Goal: Find specific page/section: Find specific page/section

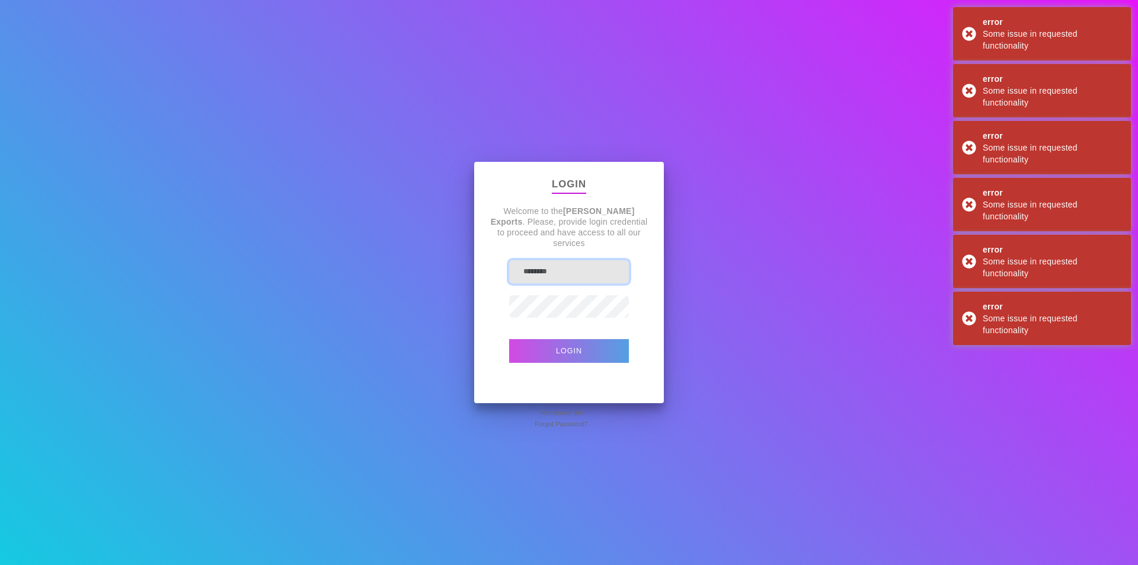
type input "**********"
click at [577, 355] on button "Login" at bounding box center [569, 351] width 120 height 24
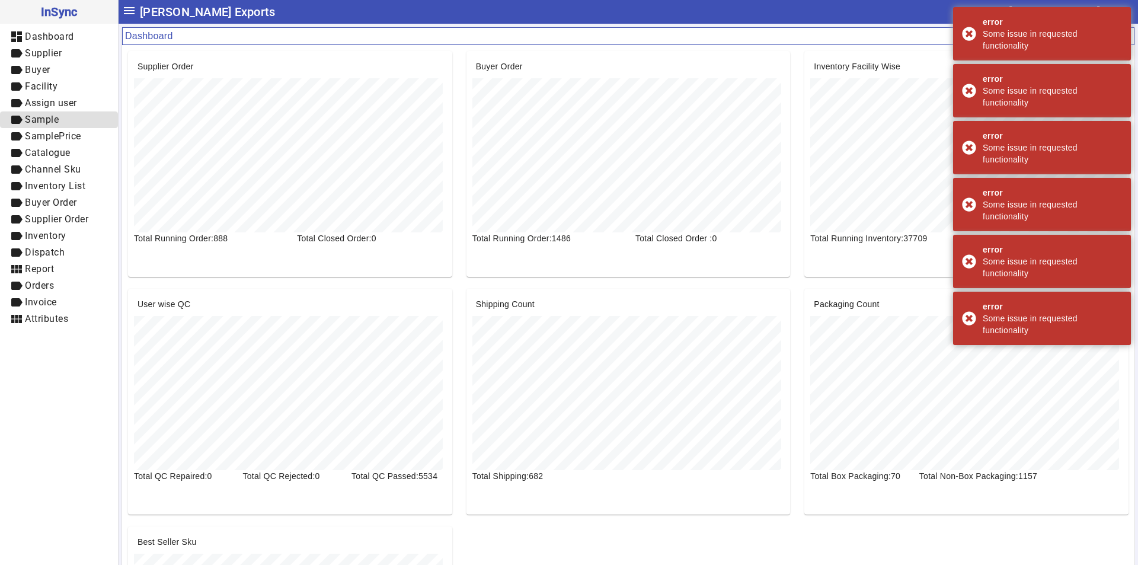
click at [62, 117] on span "label Sample" at bounding box center [58, 120] width 99 height 15
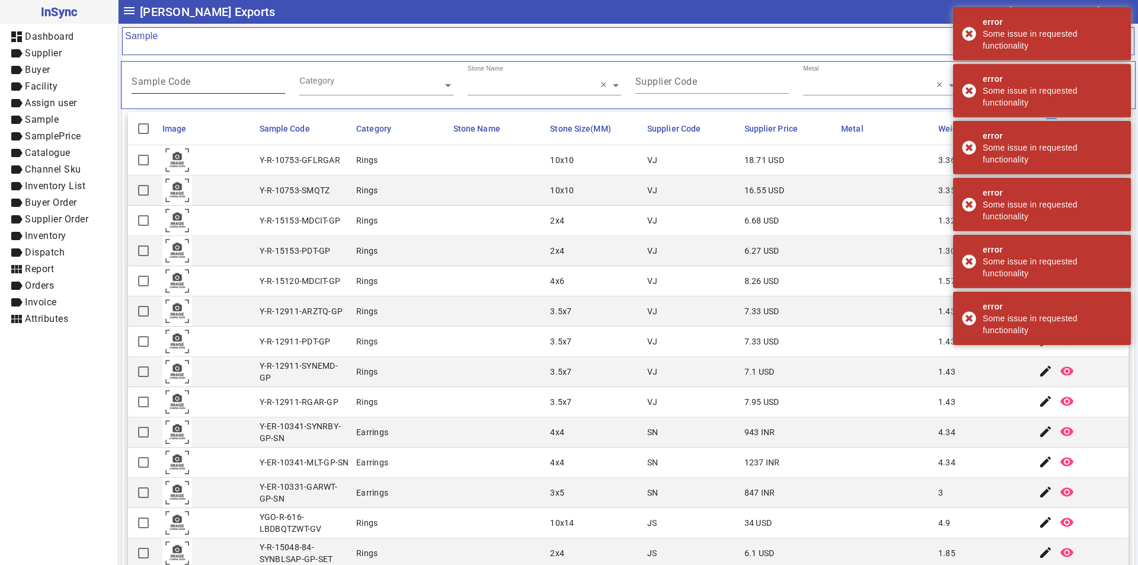
click at [198, 79] on input "Sample Code" at bounding box center [209, 84] width 154 height 10
paste input "*******"
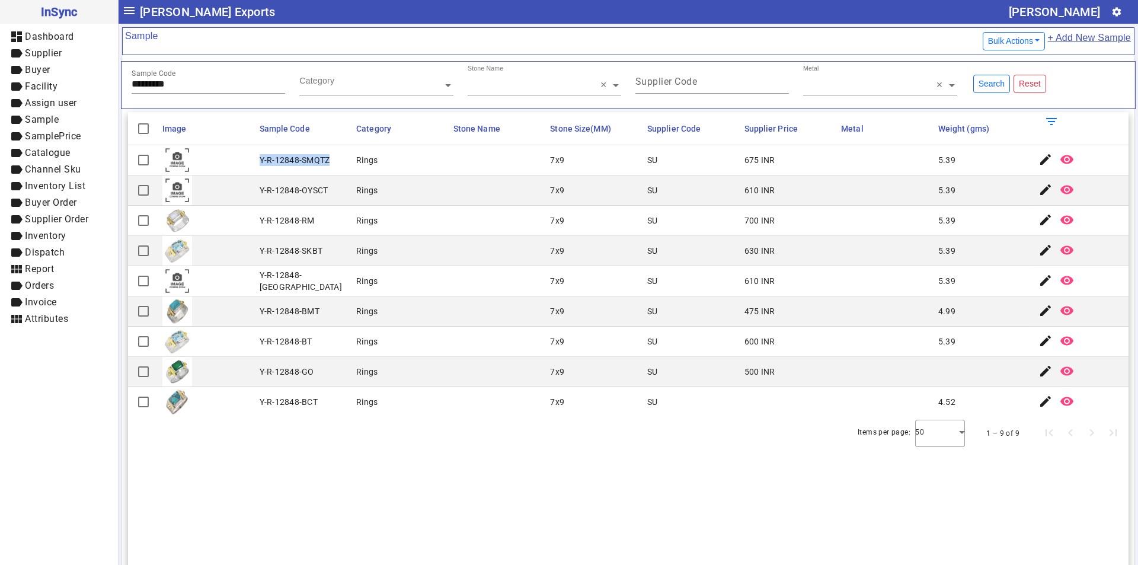
drag, startPoint x: 259, startPoint y: 155, endPoint x: 327, endPoint y: 162, distance: 68.5
click at [327, 162] on div "Y-R-12848-SMQTZ" at bounding box center [295, 160] width 71 height 12
copy div "Y-R-12848-SMQTZ"
drag, startPoint x: 192, startPoint y: 83, endPoint x: 727, endPoint y: 64, distance: 535.0
click at [79, 82] on mat-drawer-container "InSync dashboard Dashboard label Supplier label Buyer label Facility label Assi…" at bounding box center [569, 282] width 1138 height 565
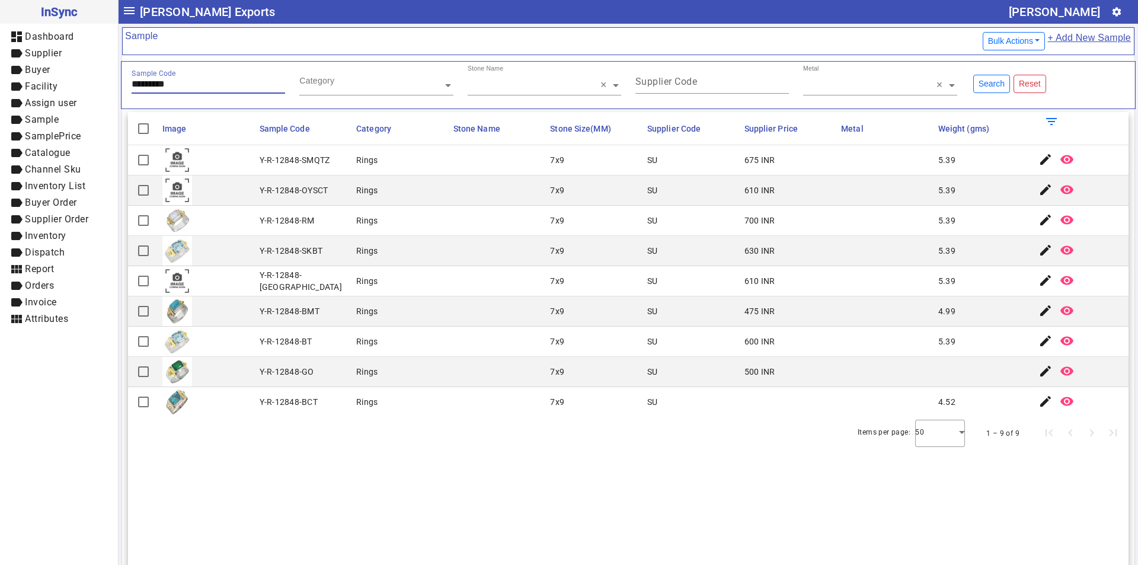
paste input "text"
type input "*********"
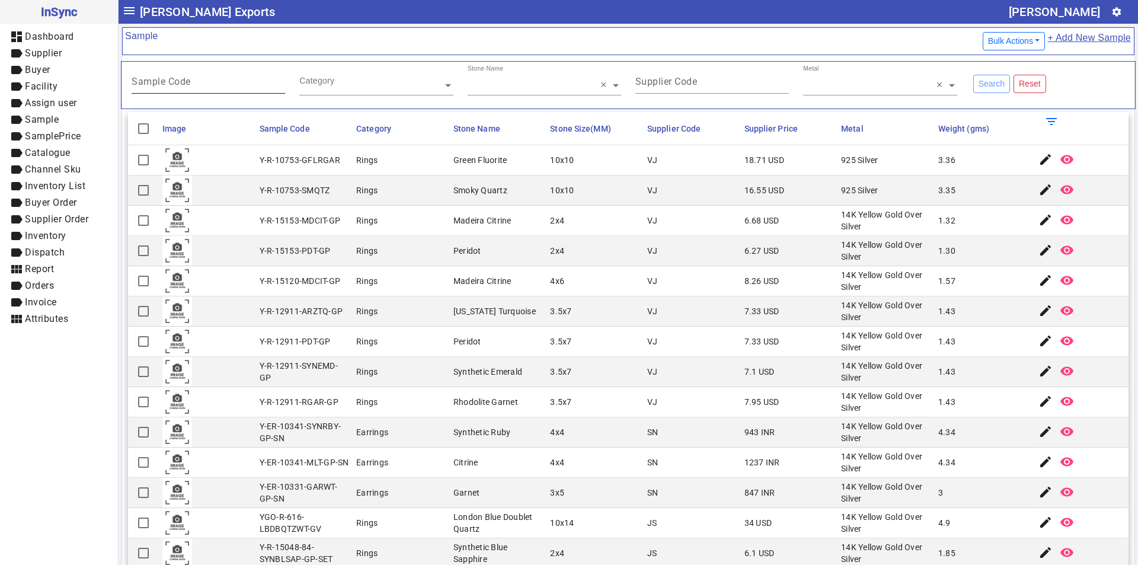
click at [197, 80] on input "Sample Code" at bounding box center [209, 84] width 154 height 10
paste input "*******"
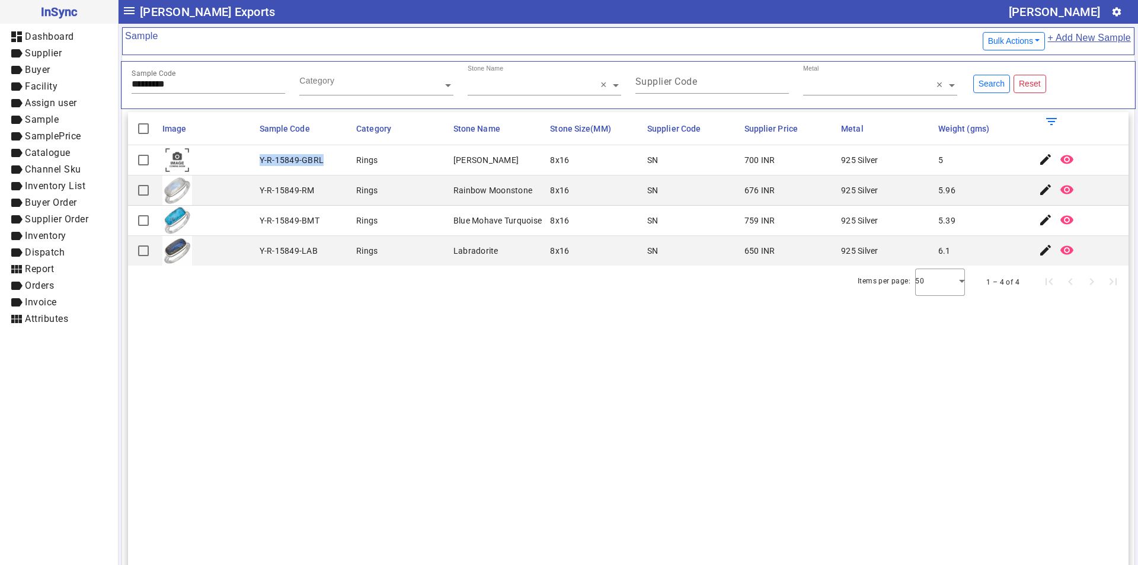
drag, startPoint x: 263, startPoint y: 162, endPoint x: 320, endPoint y: 162, distance: 57.5
click at [320, 162] on div "Y-R-15849-GBRL" at bounding box center [292, 160] width 65 height 12
copy div "Y-R-15849-GBRL"
drag, startPoint x: 187, startPoint y: 81, endPoint x: 2, endPoint y: 91, distance: 185.2
click at [2, 92] on mat-drawer-container "InSync dashboard Dashboard label Supplier label Buyer label Facility label Assi…" at bounding box center [569, 282] width 1138 height 565
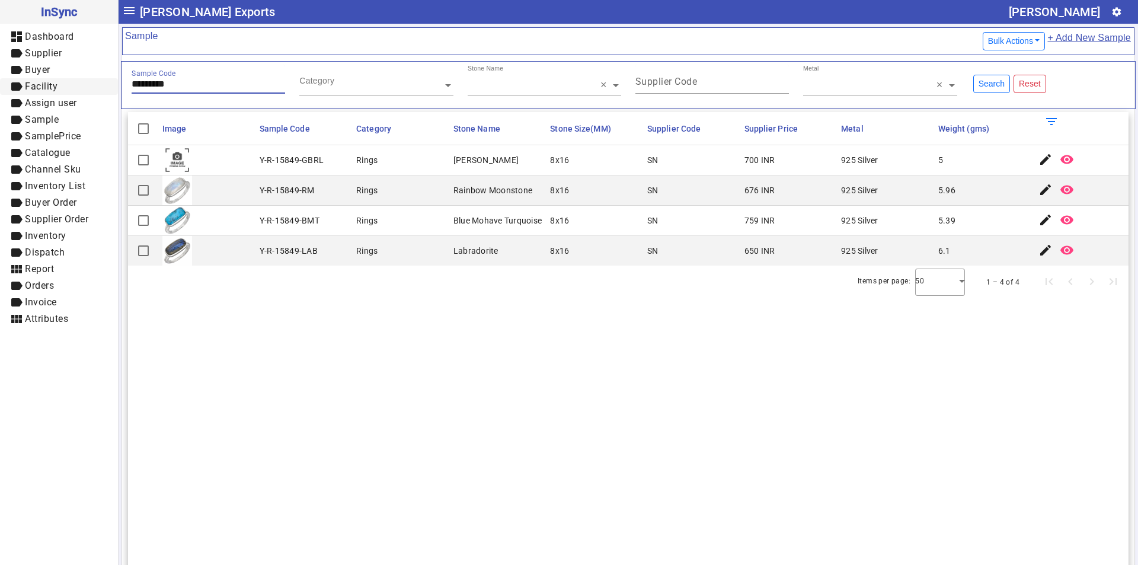
paste input "text"
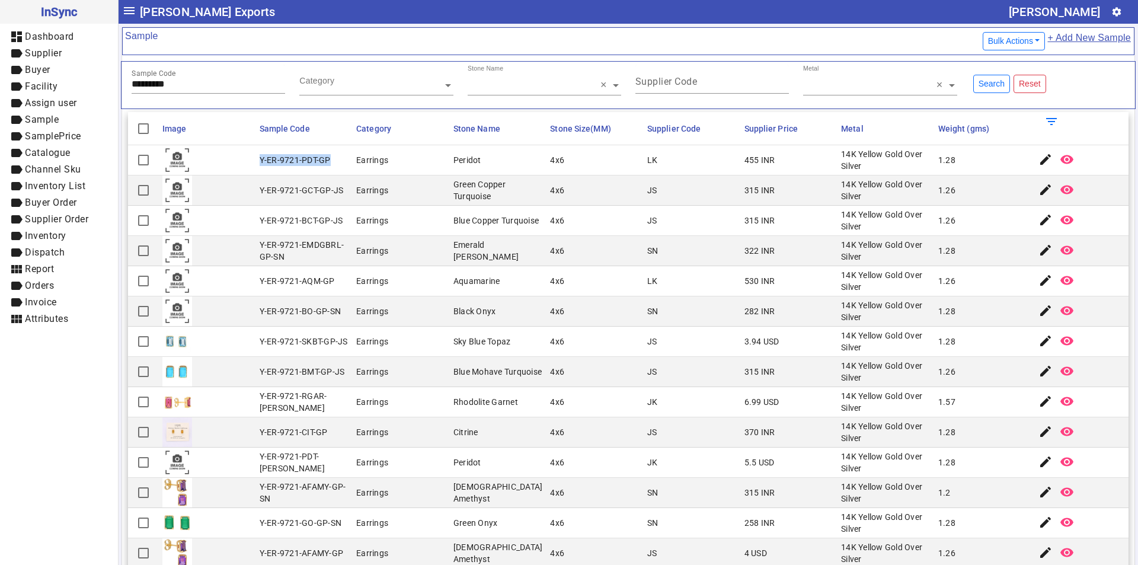
drag, startPoint x: 260, startPoint y: 158, endPoint x: 328, endPoint y: 161, distance: 68.2
click at [327, 161] on div "Y-ER-9721-PDT-GP" at bounding box center [295, 160] width 71 height 12
copy div "Y-ER-9721-PDT-GP"
drag, startPoint x: 193, startPoint y: 81, endPoint x: 33, endPoint y: 92, distance: 160.5
click at [33, 92] on mat-drawer-container "InSync dashboard Dashboard label Supplier label Buyer label Facility label Assi…" at bounding box center [569, 282] width 1138 height 565
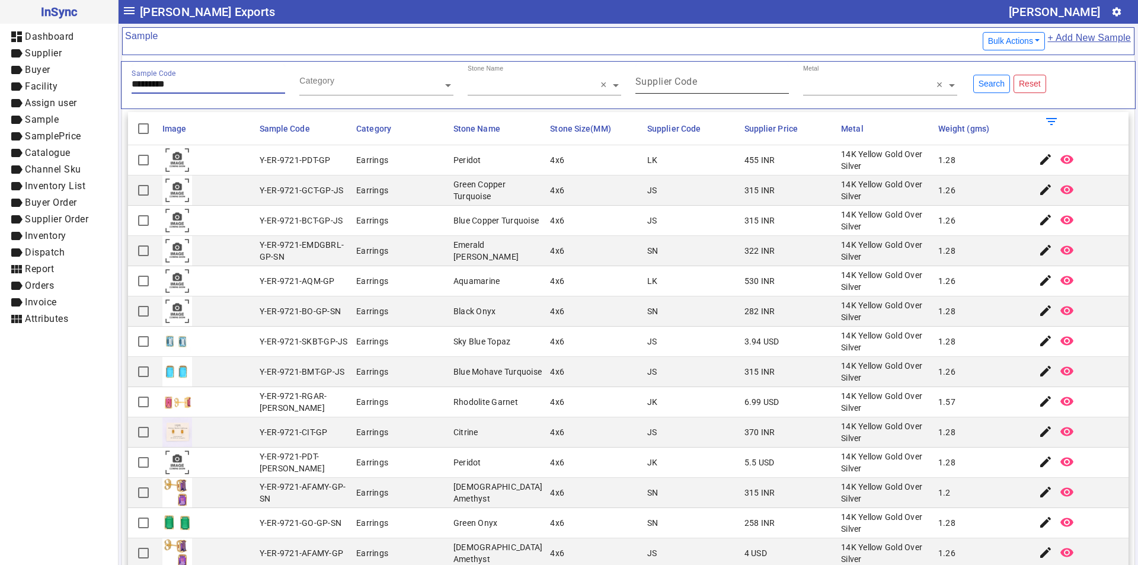
paste input "text"
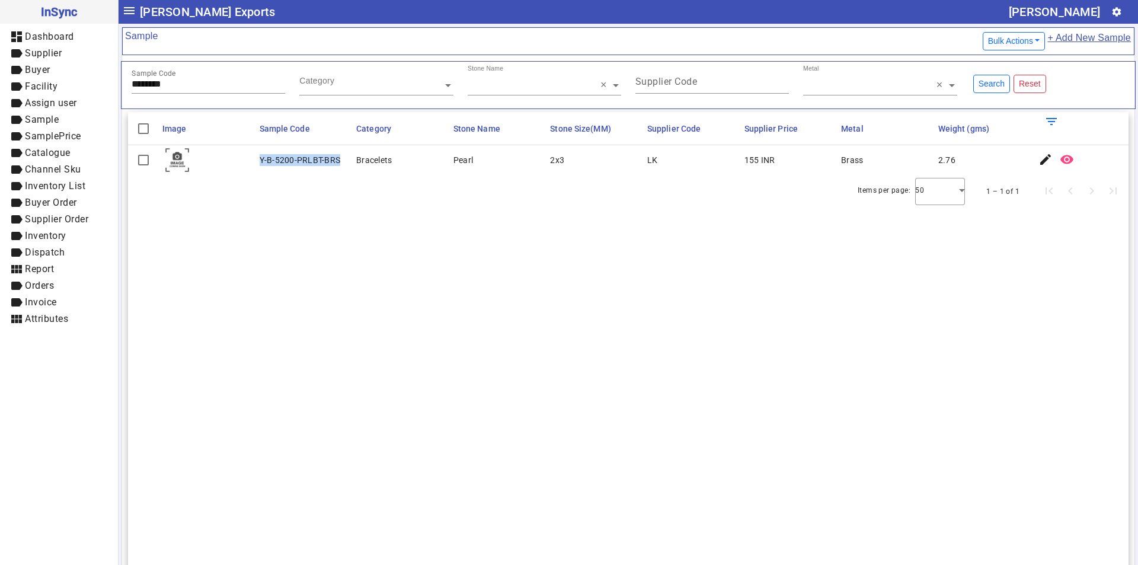
drag, startPoint x: 258, startPoint y: 157, endPoint x: 338, endPoint y: 159, distance: 80.1
click at [338, 159] on mat-cell "Y-B-5200-PRLBT-BRS" at bounding box center [304, 160] width 97 height 30
copy div "Y-B-5200-PRLBT-BRS"
drag, startPoint x: 189, startPoint y: 84, endPoint x: 0, endPoint y: 97, distance: 189.5
click at [0, 97] on mat-drawer-container "InSync dashboard Dashboard label Supplier label Buyer label Facility label Assi…" at bounding box center [569, 282] width 1138 height 565
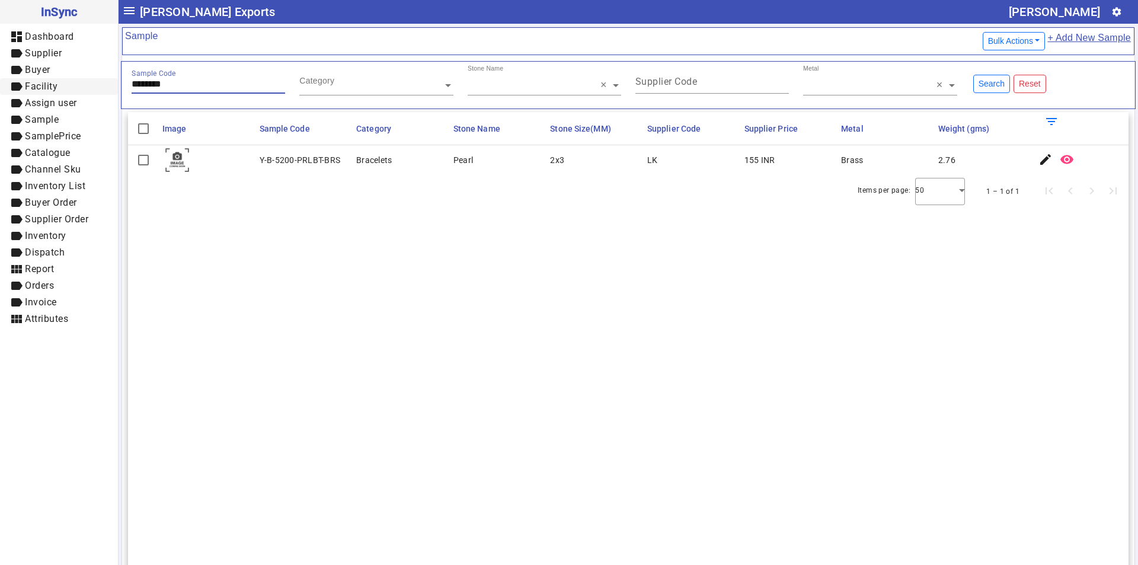
paste input "text"
drag, startPoint x: 259, startPoint y: 152, endPoint x: 340, endPoint y: 168, distance: 82.7
click at [340, 168] on div "Y-B-5211-AMZAPTBLQTZ-BRS" at bounding box center [305, 160] width 90 height 24
copy div "Y-B-5211-AMZAPTBLQTZ-BRS"
drag, startPoint x: 47, startPoint y: 97, endPoint x: 14, endPoint y: 101, distance: 32.8
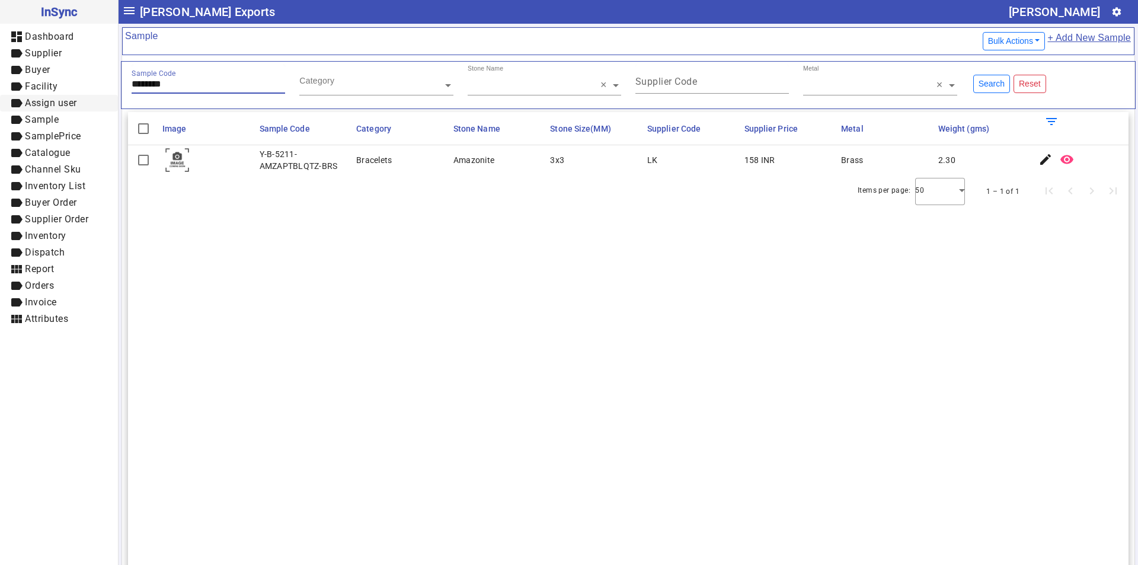
click at [15, 101] on mat-drawer-container "InSync dashboard Dashboard label Supplier label Buyer label Facility label Assi…" at bounding box center [569, 282] width 1138 height 565
paste input "text"
drag, startPoint x: 260, startPoint y: 152, endPoint x: 274, endPoint y: 165, distance: 19.7
click at [274, 165] on div "Y-B-5198-PRLMLTGO-BRS" at bounding box center [305, 160] width 90 height 24
copy div "Y-B-5198-PRLMLTGO-BRS"
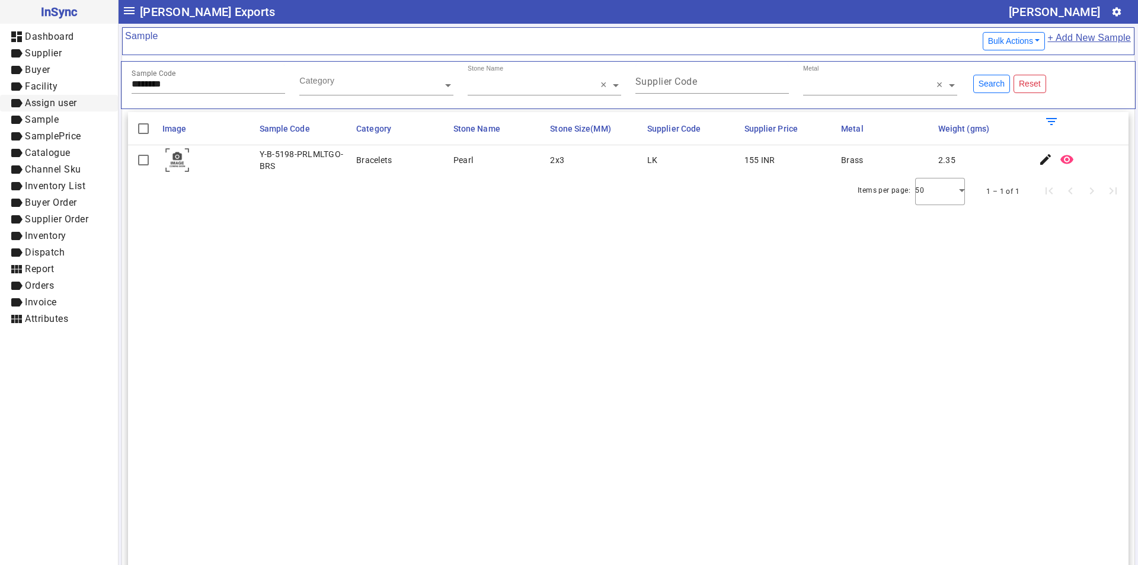
drag, startPoint x: 23, startPoint y: 103, endPoint x: 30, endPoint y: 104, distance: 7.2
click at [15, 104] on mat-drawer-container "InSync dashboard Dashboard label Supplier label Buyer label Facility label Assi…" at bounding box center [569, 282] width 1138 height 565
paste input "text"
click at [291, 174] on mat-cell "Y-B-5215-BKRUTQTZ-BRS" at bounding box center [304, 160] width 97 height 30
copy div "Y-B-5215-BKRUTQTZ-BRS"
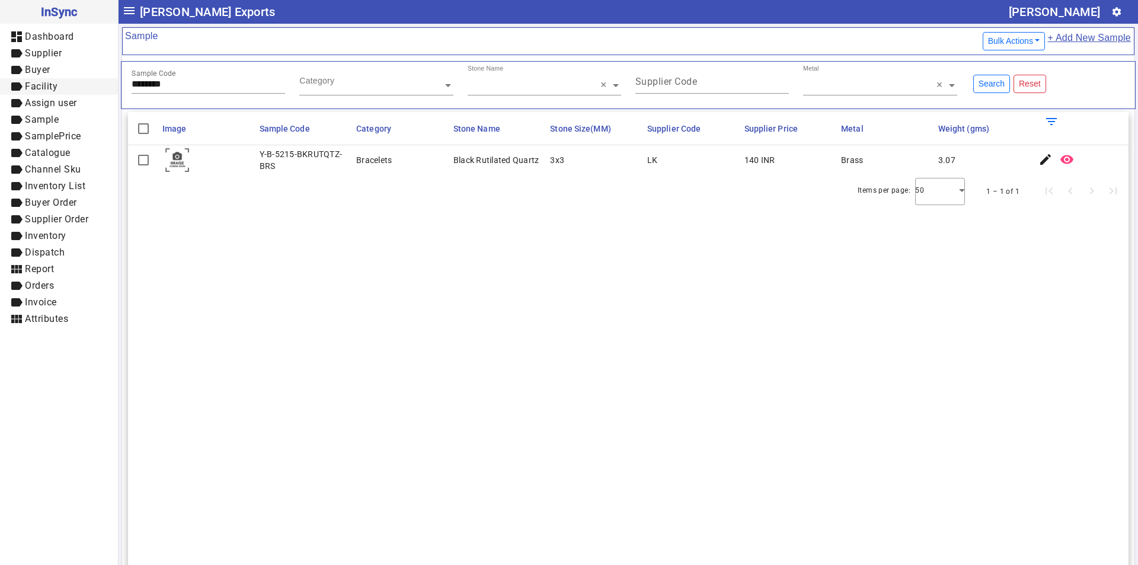
drag, startPoint x: 180, startPoint y: 81, endPoint x: 95, endPoint y: 79, distance: 84.8
click at [95, 79] on mat-drawer-container "InSync dashboard Dashboard label Supplier label Buyer label Facility label Assi…" at bounding box center [569, 282] width 1138 height 565
paste input "text"
type input "********"
drag, startPoint x: 258, startPoint y: 152, endPoint x: 277, endPoint y: 170, distance: 26.0
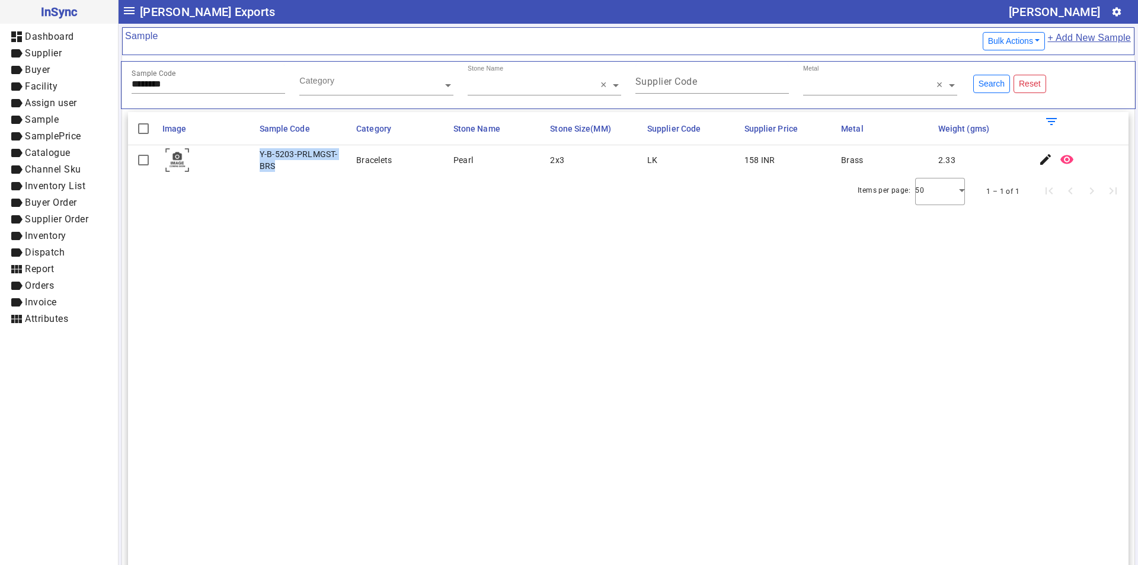
click at [277, 170] on div "Y-B-5203-PRLMGST-BRS" at bounding box center [305, 160] width 90 height 24
copy div "Y-B-5203-PRLMGST-BRS"
